Goal: Participate in discussion: Engage in conversation with other users on a specific topic

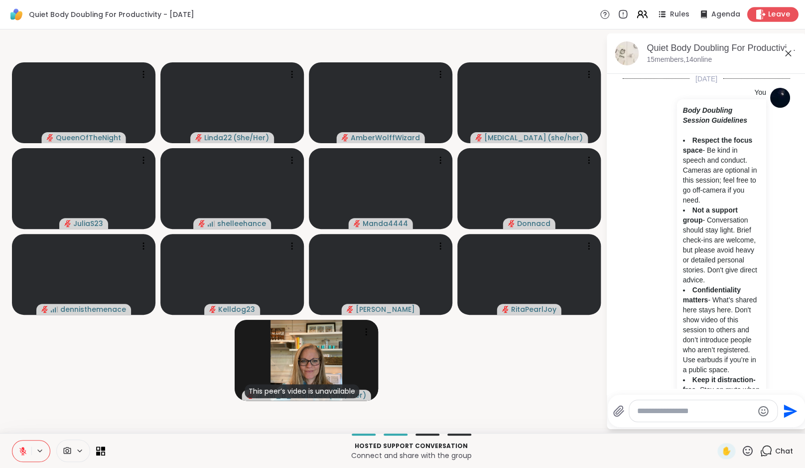
scroll to position [3283, 0]
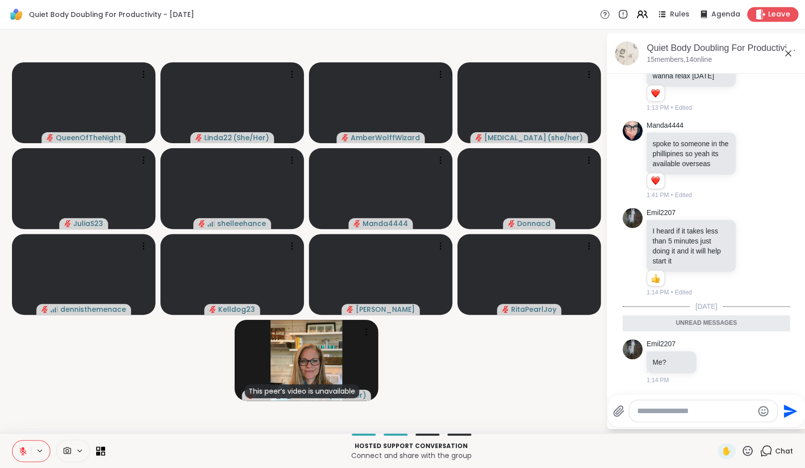
click at [766, 15] on icon at bounding box center [761, 14] width 10 height 10
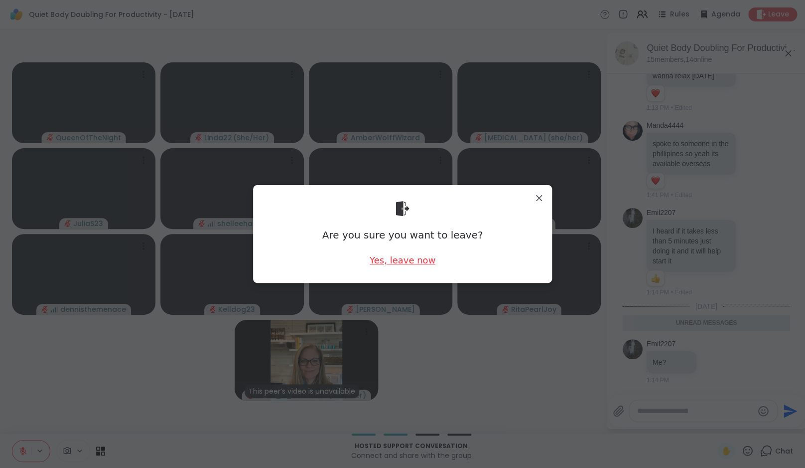
click at [389, 261] on div "Yes, leave now" at bounding box center [403, 260] width 66 height 12
